Goal: Download file/media

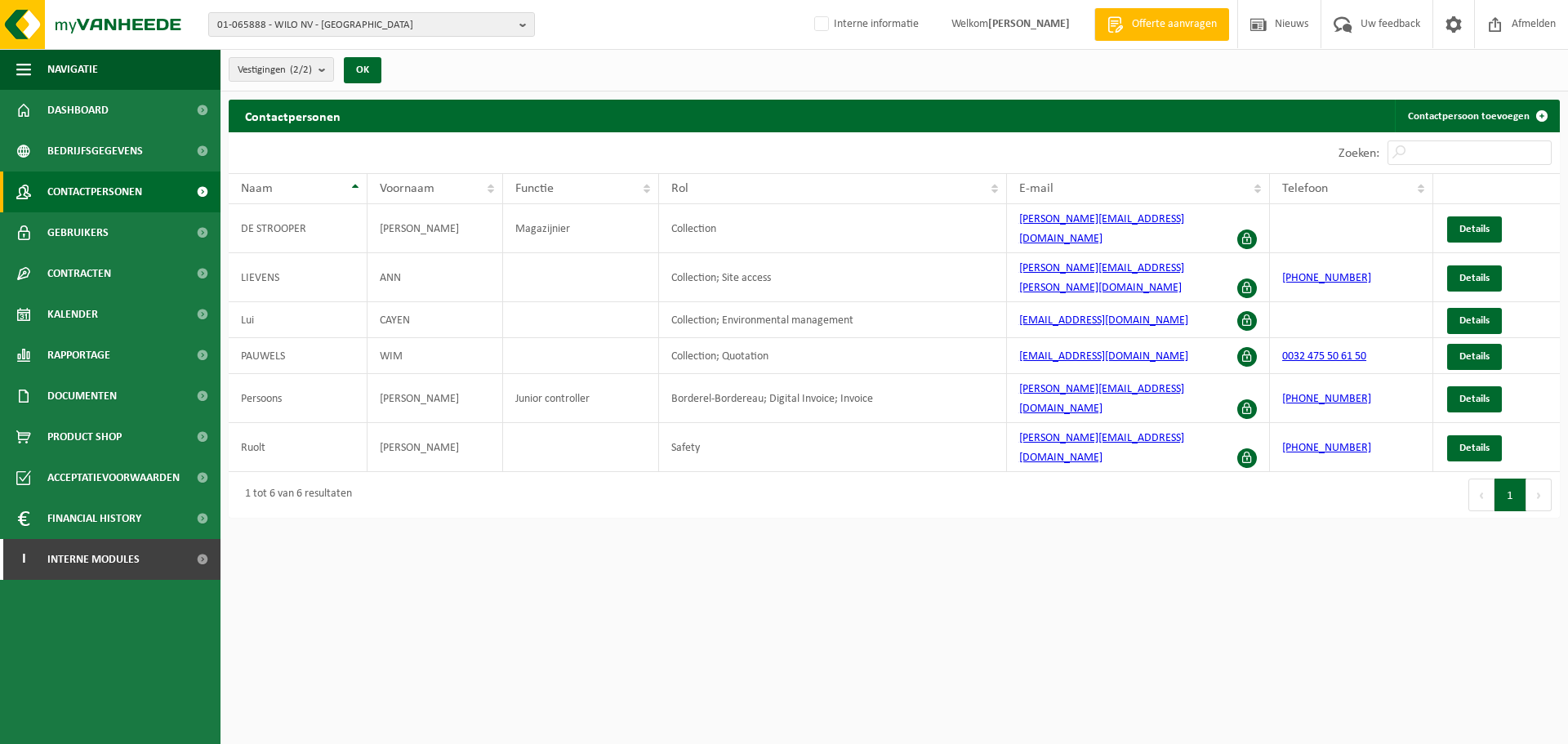
click at [440, 21] on span "01-065888 - WILO NV - [GEOGRAPHIC_DATA]" at bounding box center [365, 25] width 296 height 25
paste input "01-002624"
type input "01-002624"
click at [274, 79] on strong "01-002624 - SMET JET NV - OEVEL" at bounding box center [291, 74] width 147 height 12
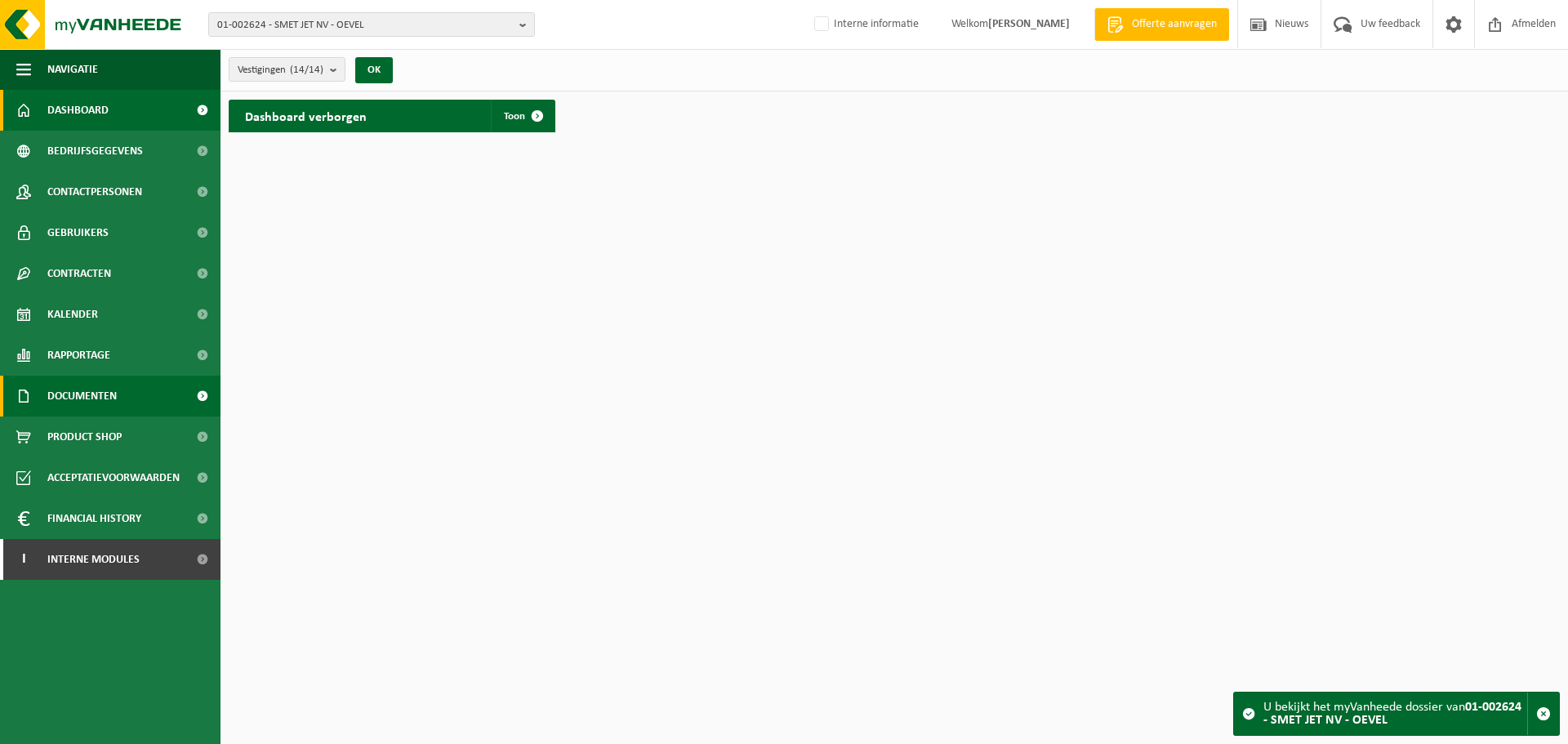
click at [67, 387] on span "Documenten" at bounding box center [82, 395] width 70 height 41
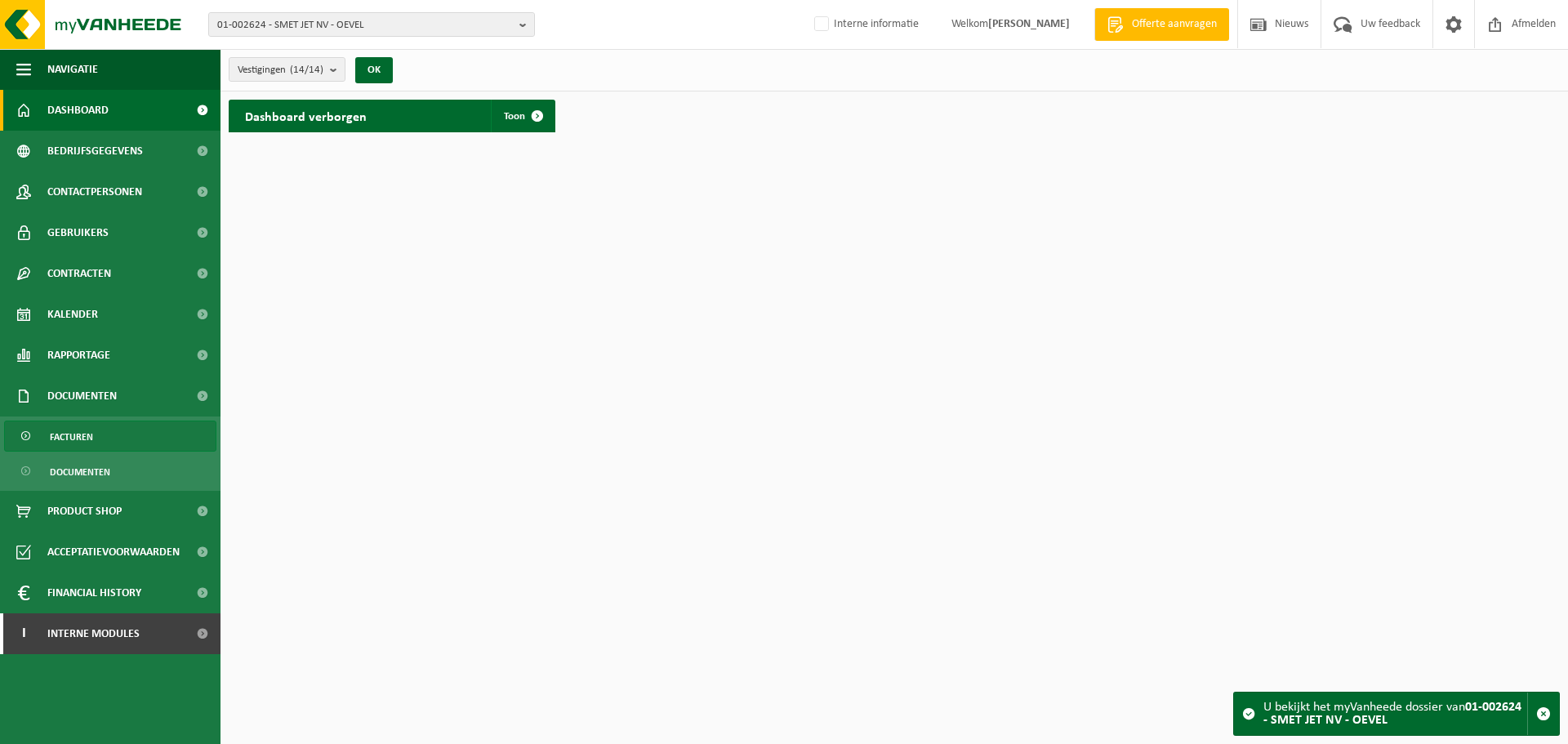
click at [86, 431] on span "Facturen" at bounding box center [71, 436] width 44 height 31
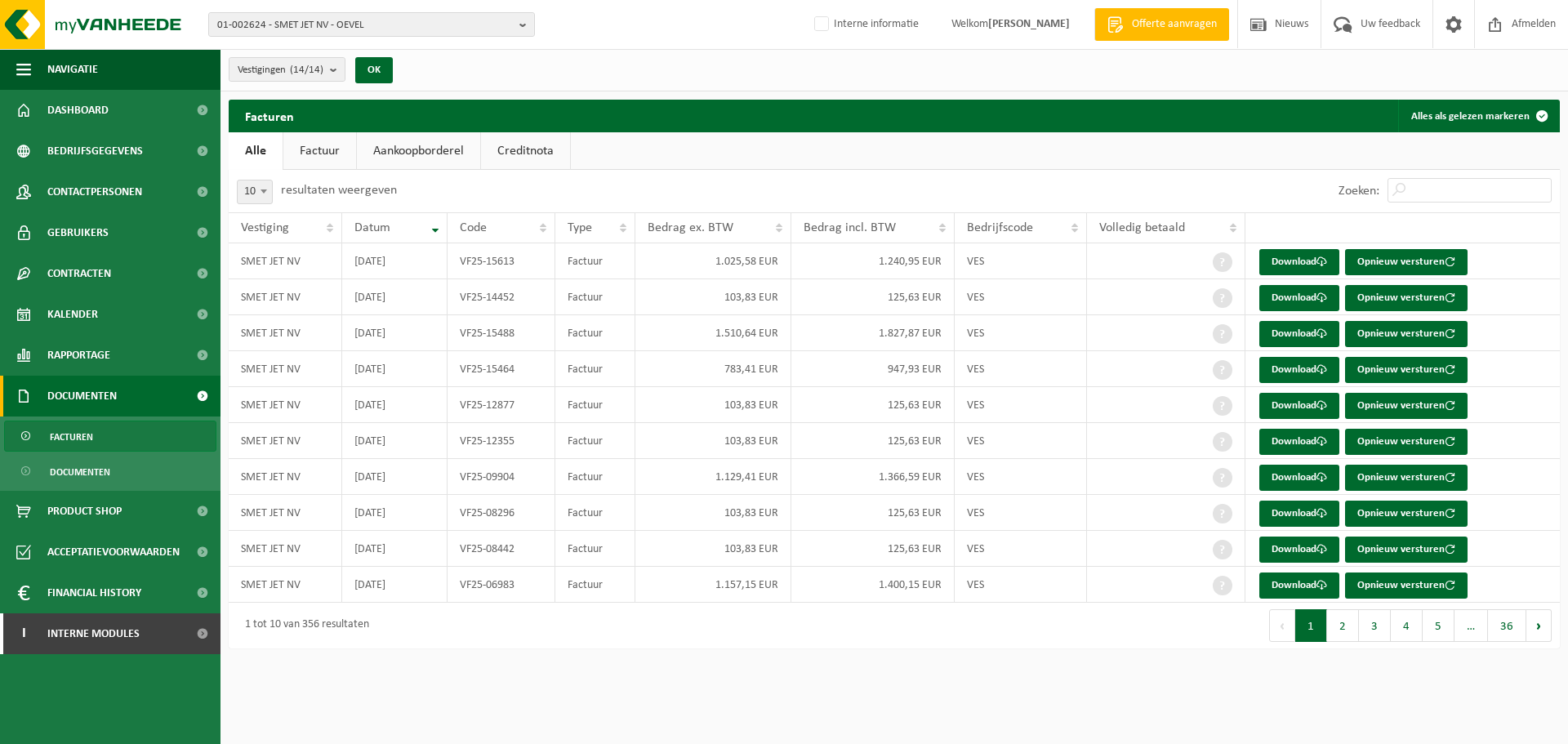
click at [509, 163] on link "Creditnota" at bounding box center [526, 151] width 89 height 38
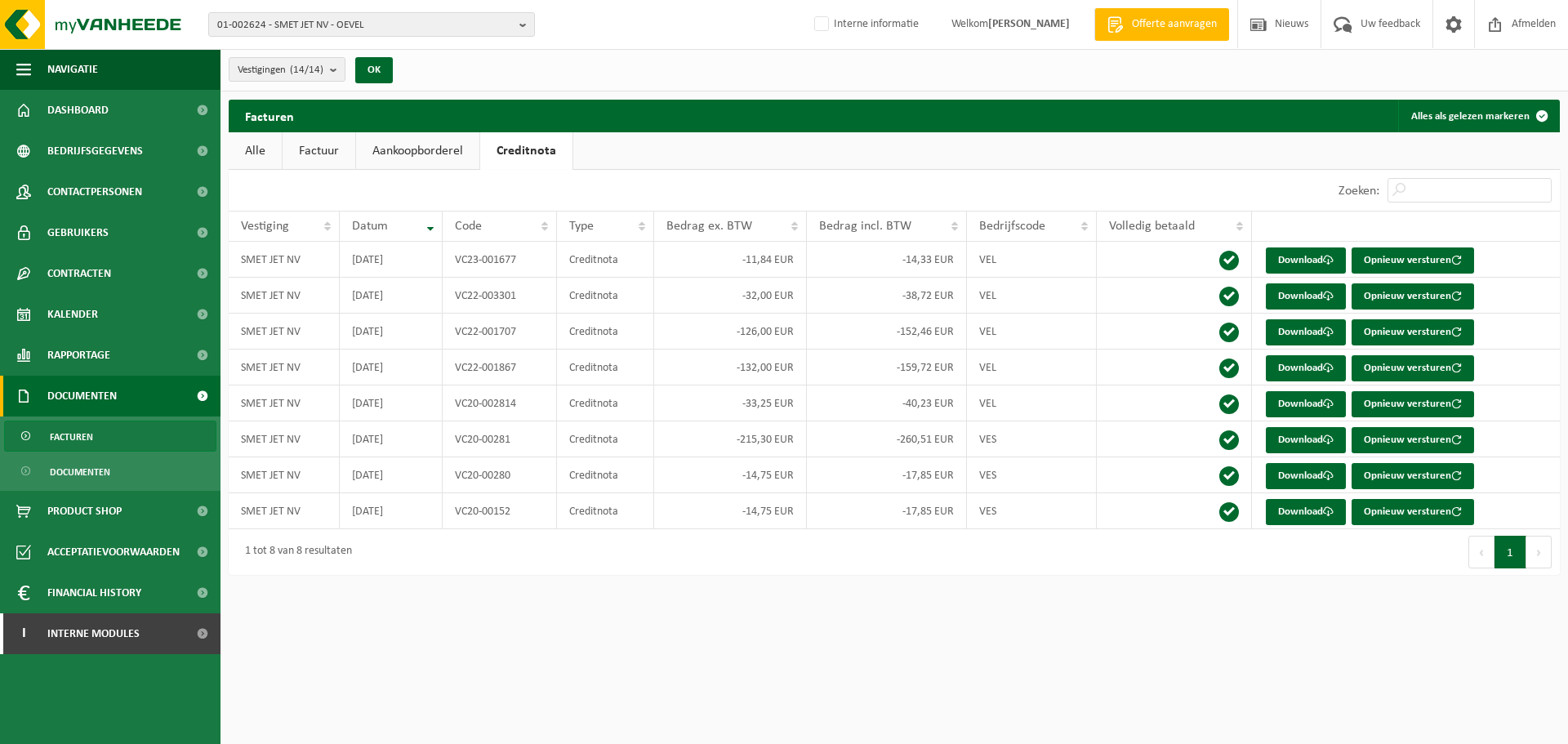
click at [270, 134] on link "Alle" at bounding box center [254, 151] width 53 height 38
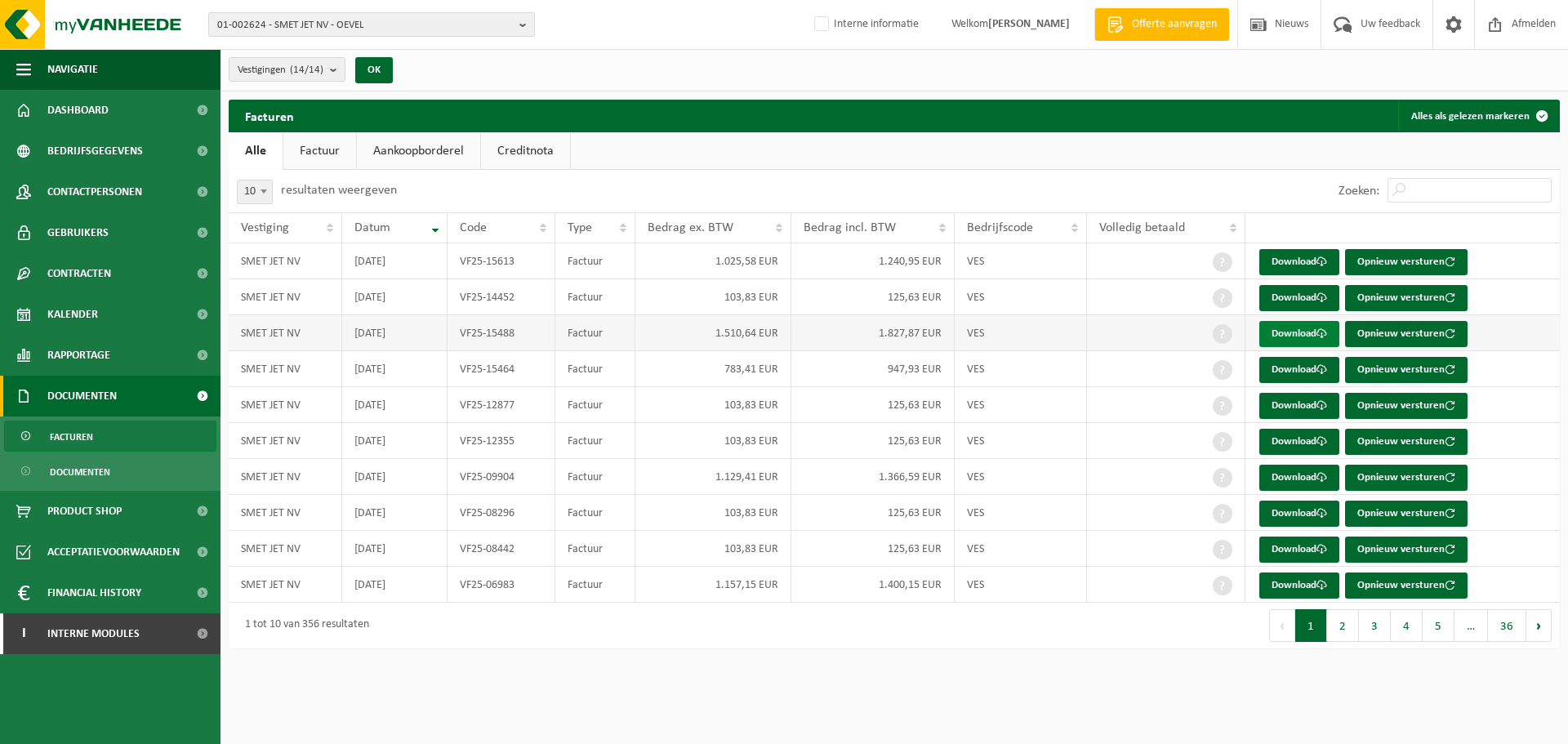
click at [1270, 338] on link "Download" at bounding box center [1299, 334] width 80 height 26
